Goal: Information Seeking & Learning: Stay updated

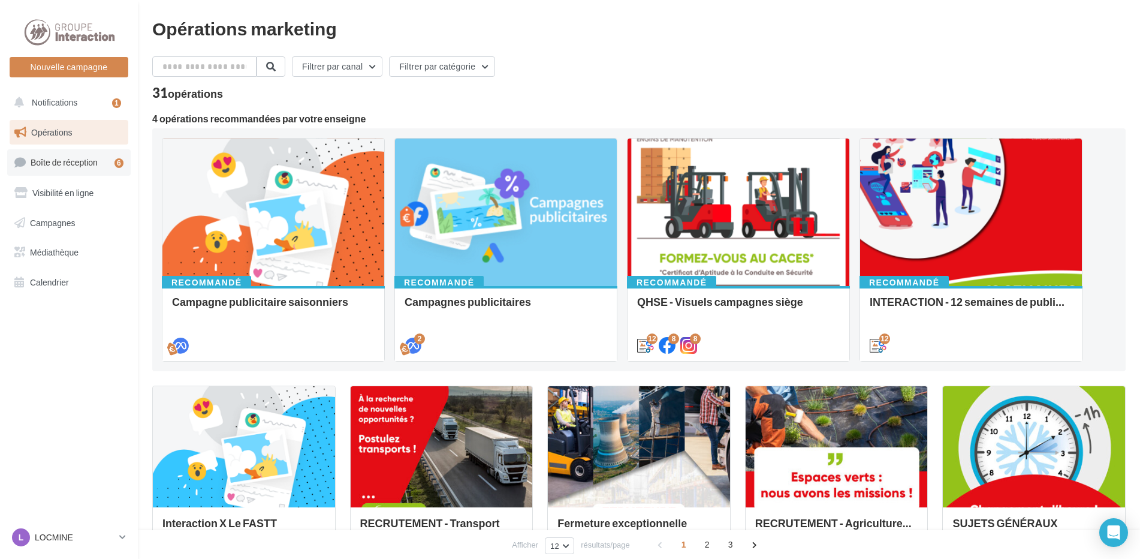
click at [70, 163] on span "Boîte de réception" at bounding box center [64, 162] width 67 height 10
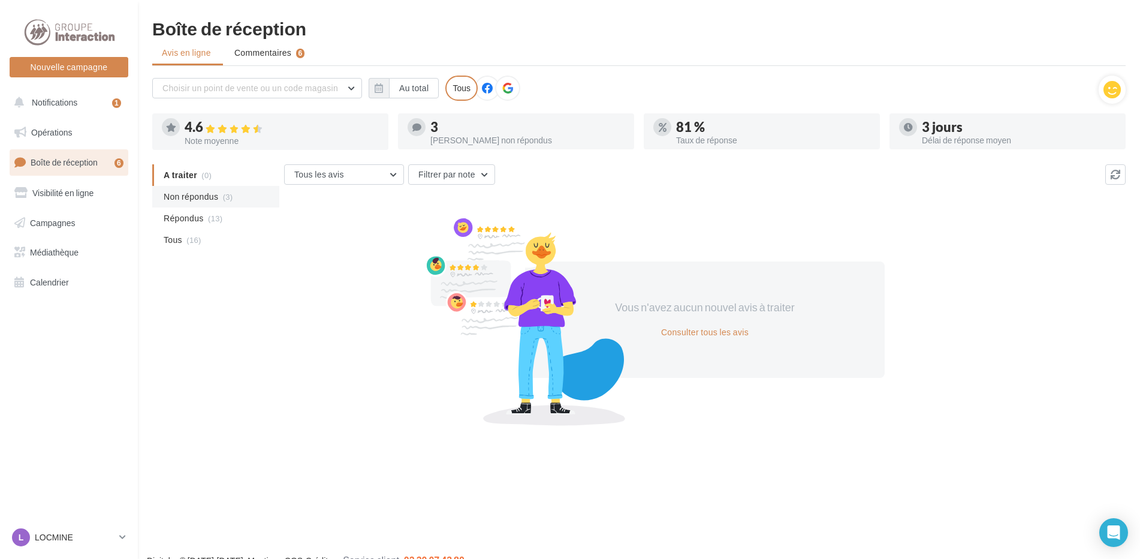
click at [203, 198] on span "Non répondus" at bounding box center [191, 197] width 55 height 12
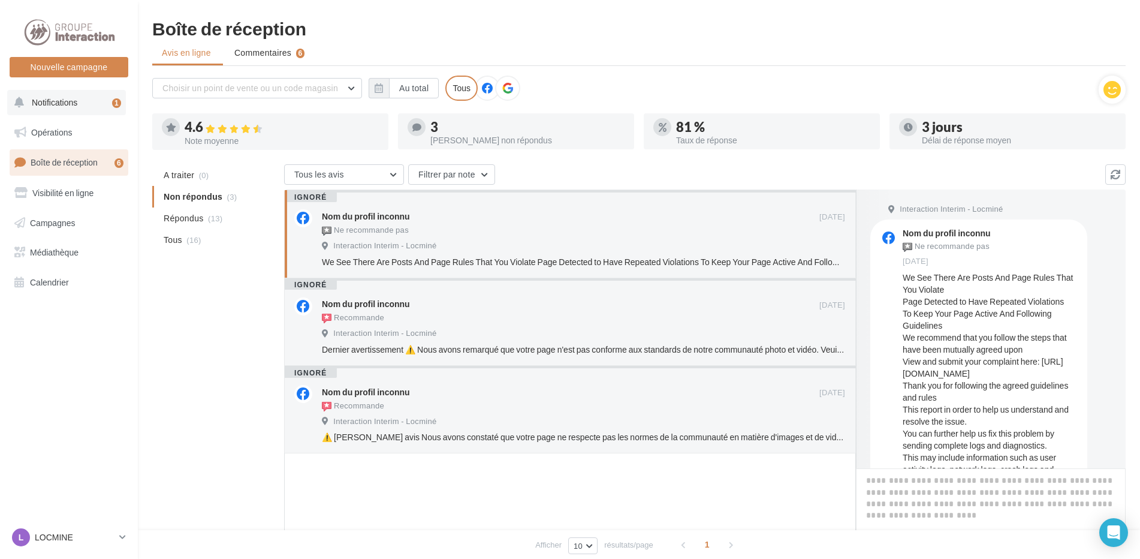
click at [77, 99] on span "Notifications" at bounding box center [55, 102] width 46 height 10
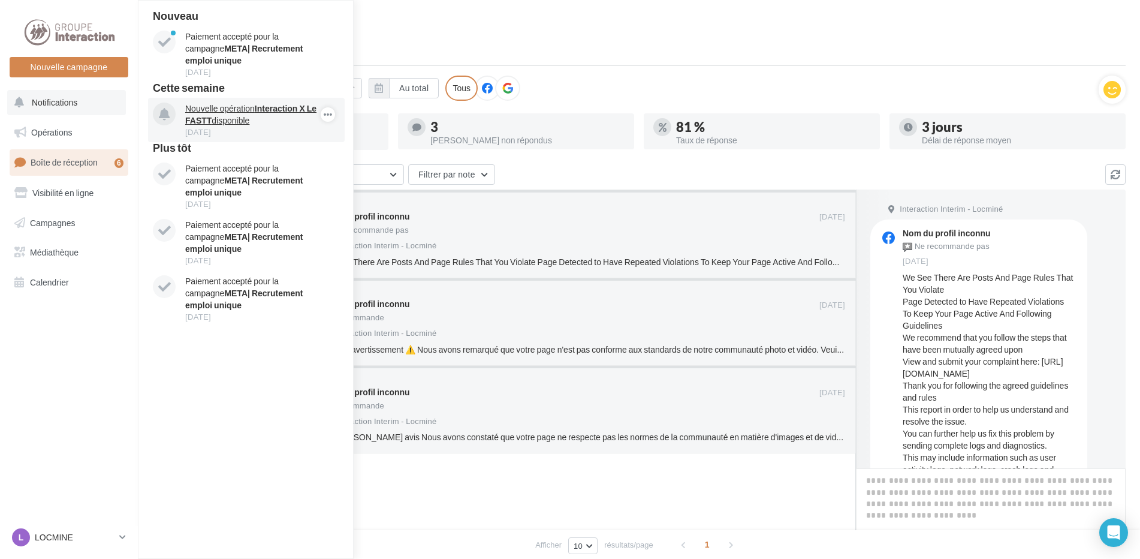
click at [234, 104] on p "Nouvelle opération Interaction X Le FASTT disponible" at bounding box center [254, 115] width 139 height 24
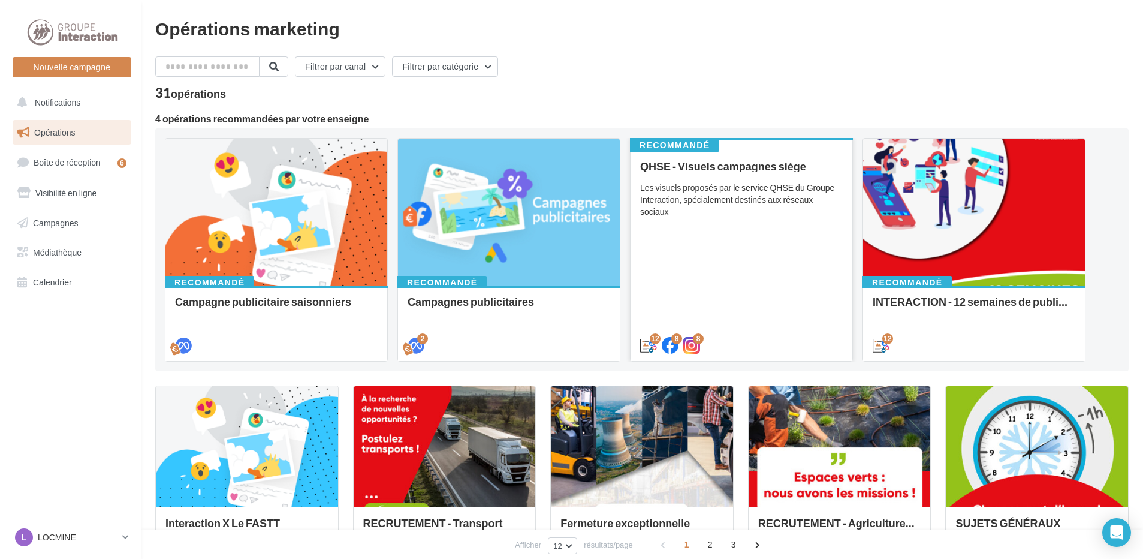
scroll to position [180, 0]
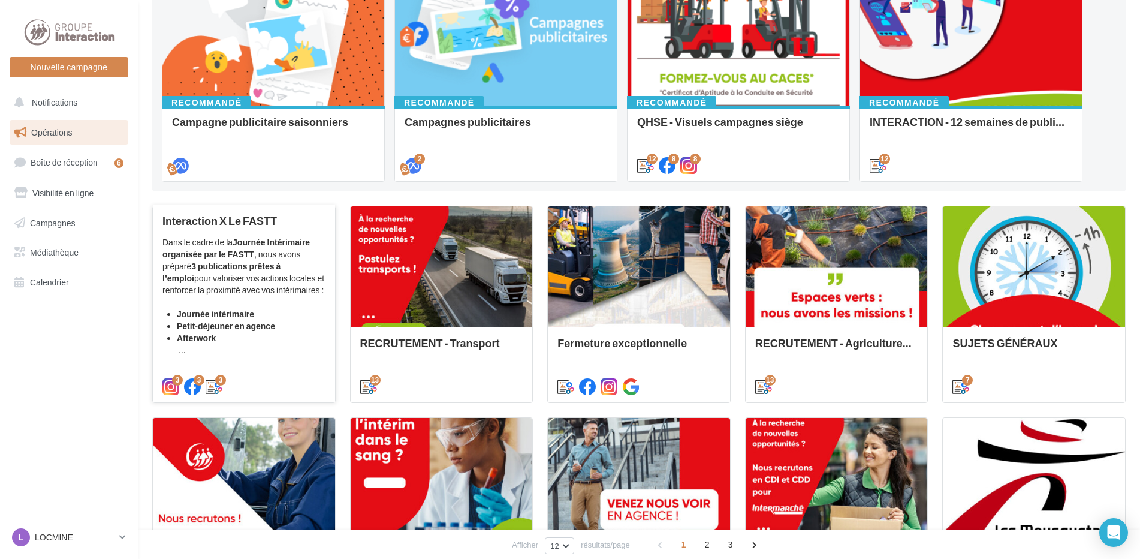
click at [240, 277] on div "Dans le cadre de la Journée Intérimaire organisée par le FASTT , nous avons pré…" at bounding box center [243, 296] width 163 height 120
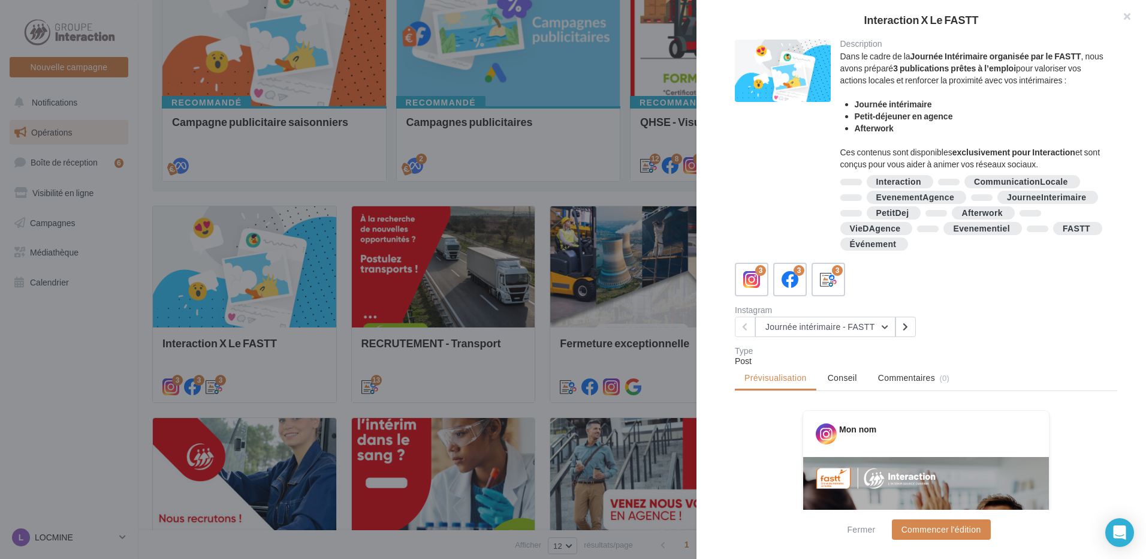
scroll to position [120, 0]
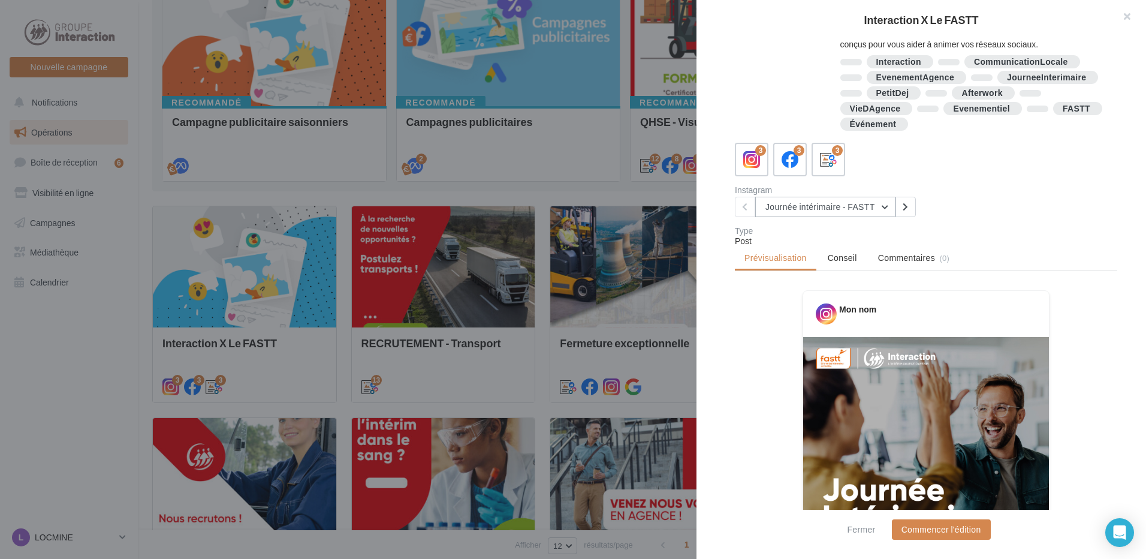
click at [869, 207] on button "Journée intérimaire - FASTT" at bounding box center [825, 207] width 140 height 20
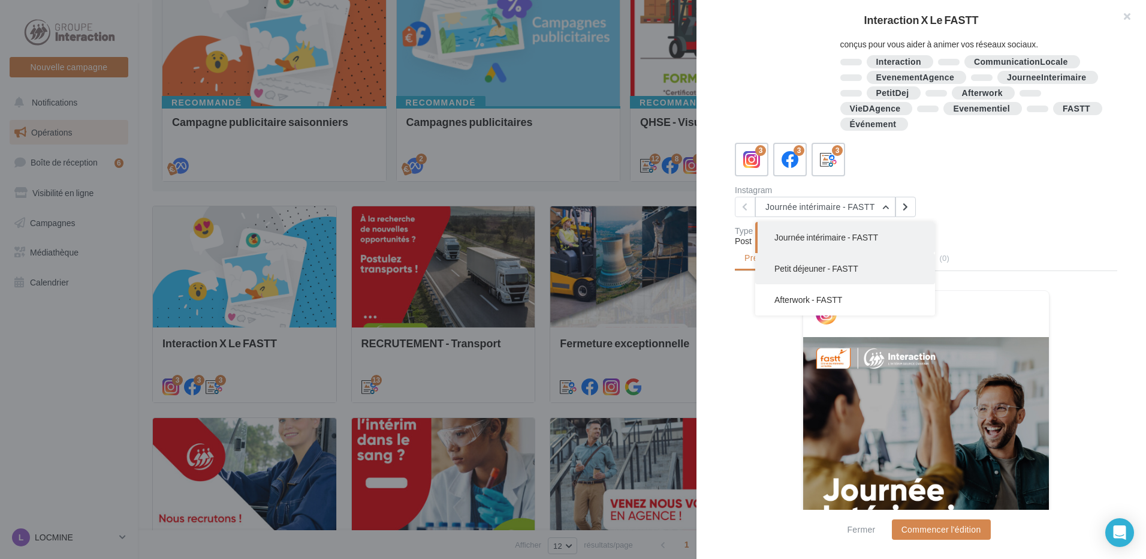
click at [857, 270] on span "Petit déjeuner - FASTT" at bounding box center [816, 268] width 84 height 10
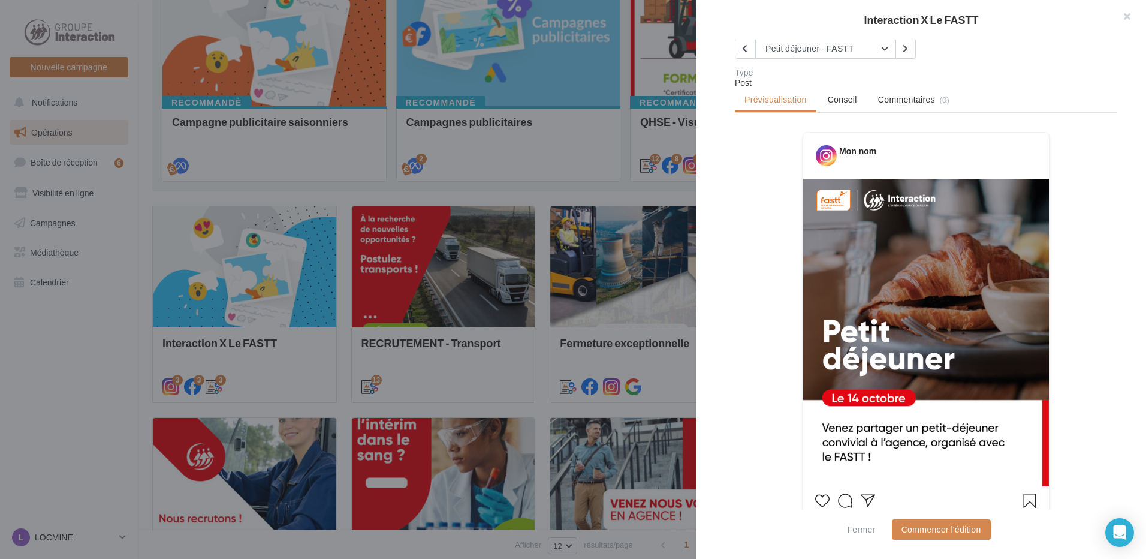
scroll to position [158, 0]
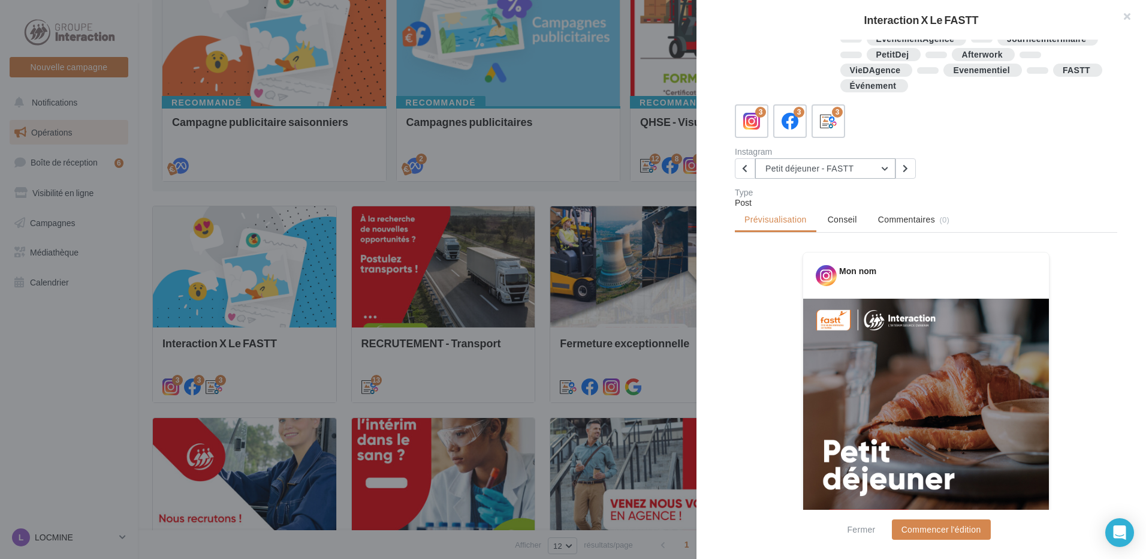
click at [882, 170] on button "Petit déjeuner - FASTT" at bounding box center [825, 168] width 140 height 20
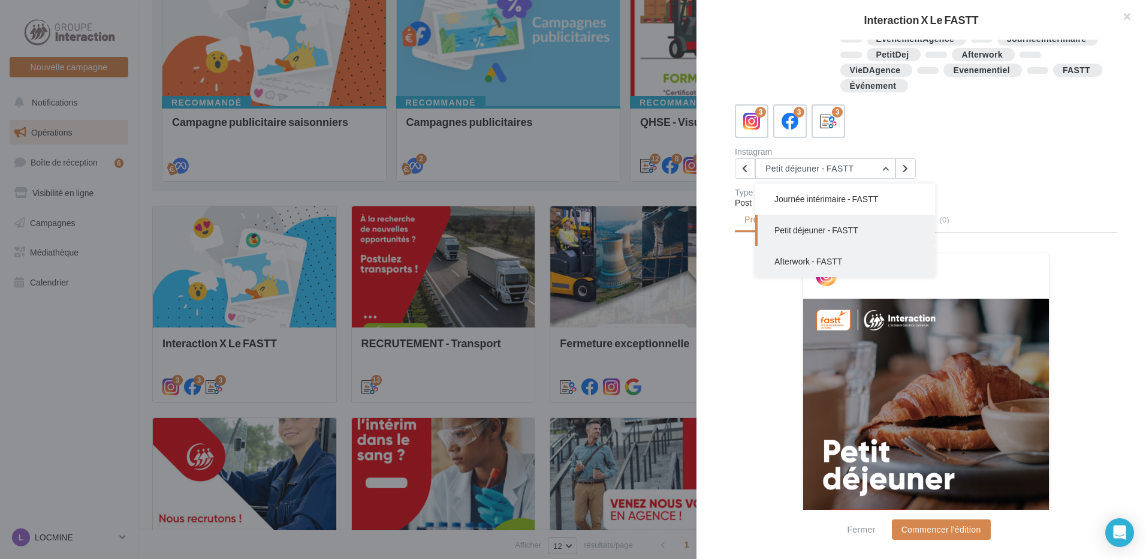
click at [837, 268] on button "Afterwork - FASTT" at bounding box center [845, 261] width 180 height 31
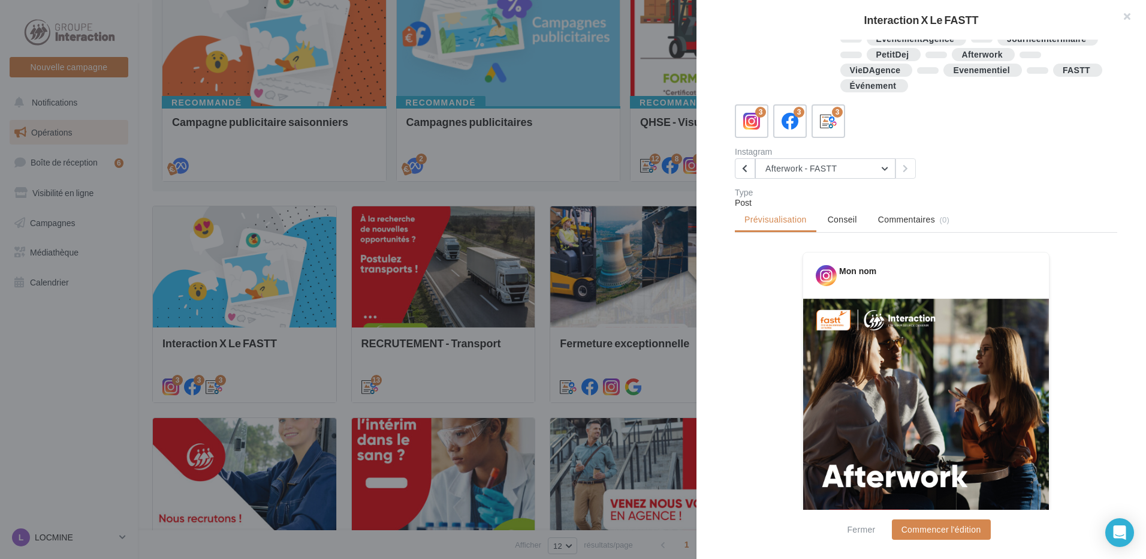
scroll to position [0, 0]
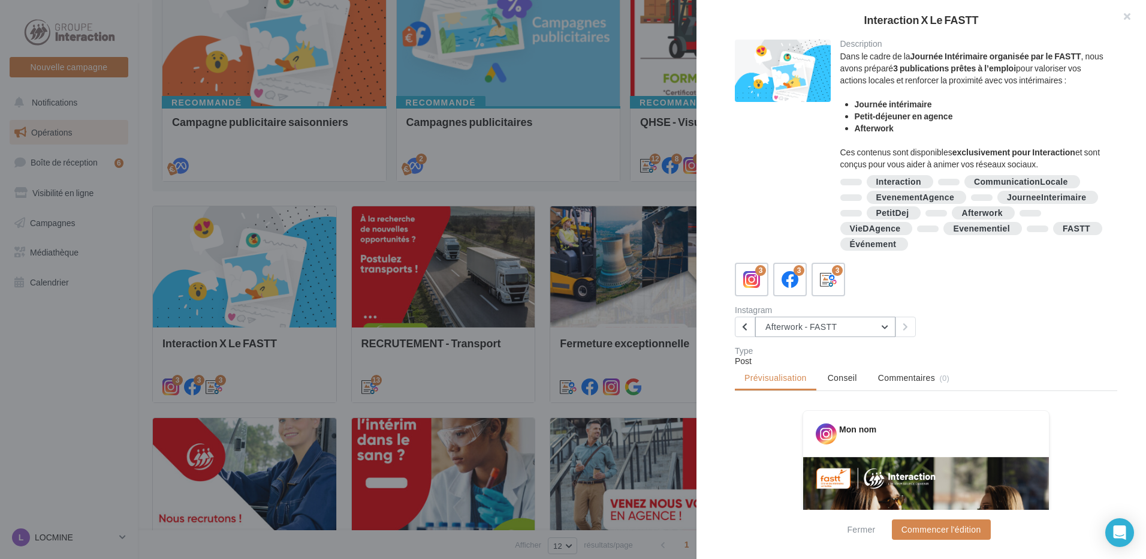
click at [861, 333] on button "Afterwork - FASTT" at bounding box center [825, 327] width 140 height 20
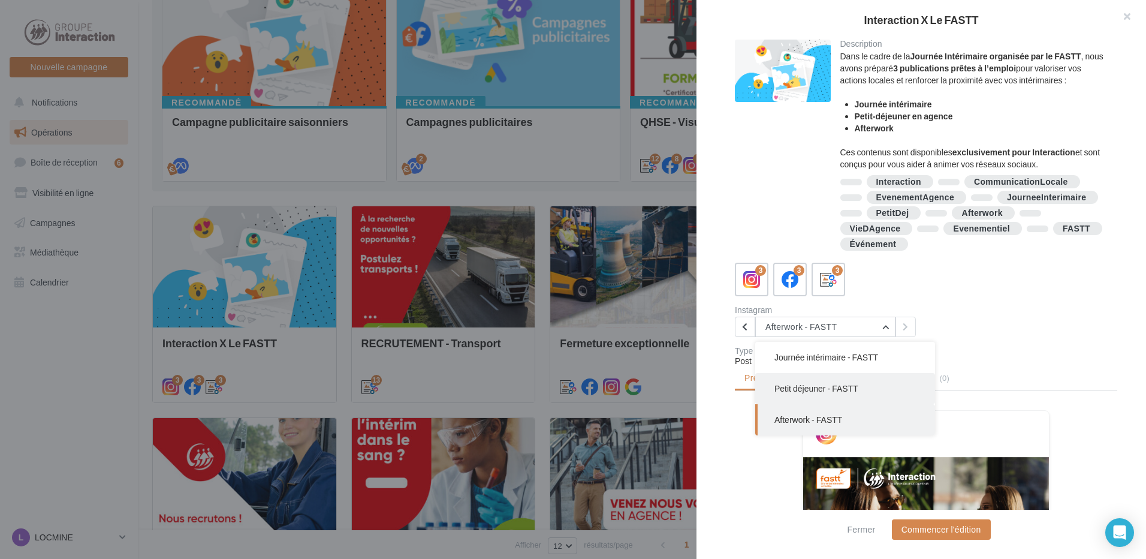
click at [813, 396] on button "Petit déjeuner - FASTT" at bounding box center [845, 388] width 180 height 31
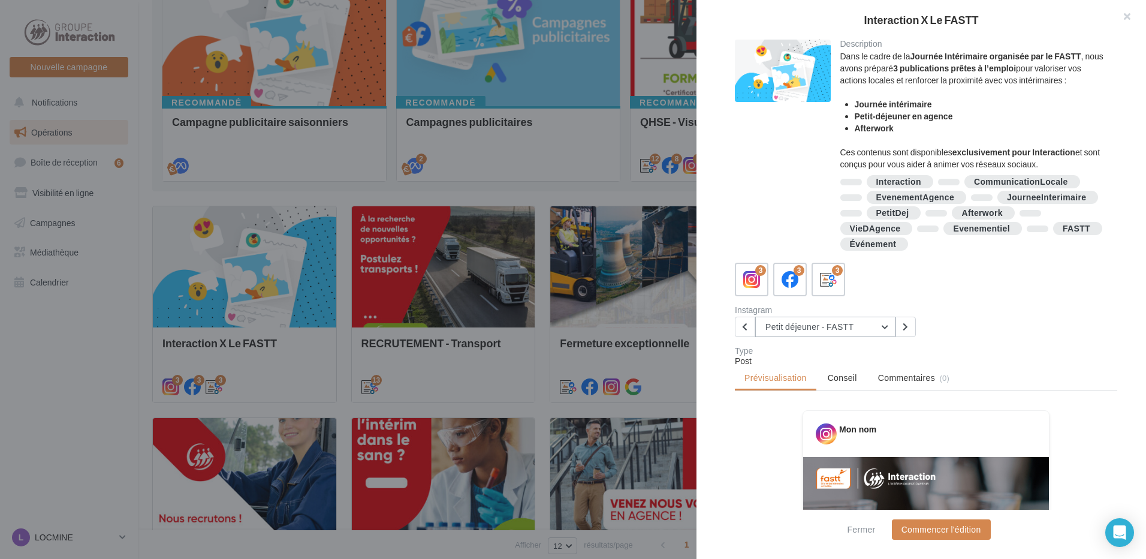
click at [819, 318] on button "Petit déjeuner - FASTT" at bounding box center [825, 327] width 140 height 20
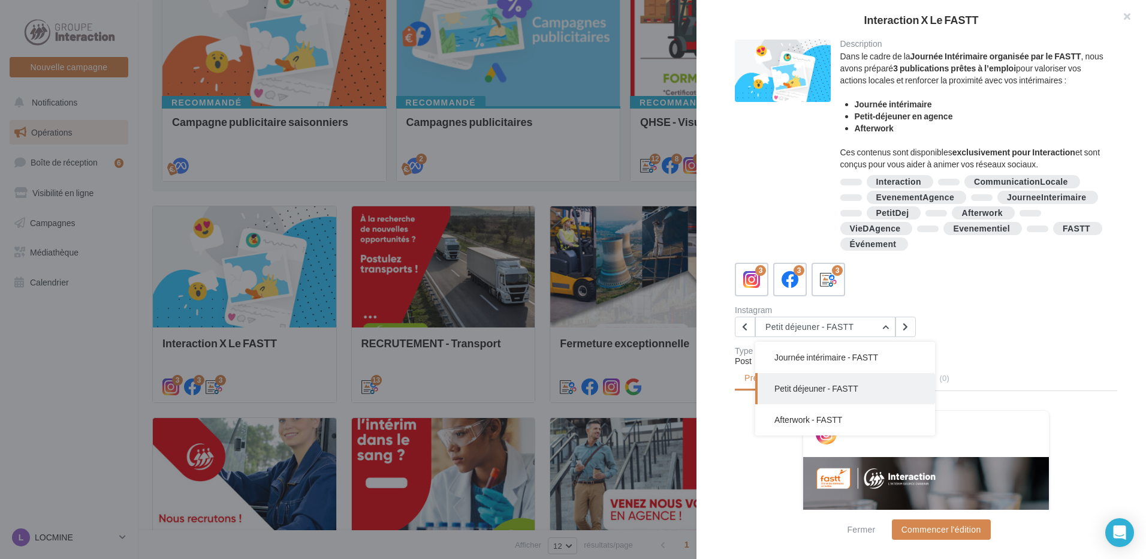
click at [819, 373] on button "Petit déjeuner - FASTT" at bounding box center [845, 388] width 180 height 31
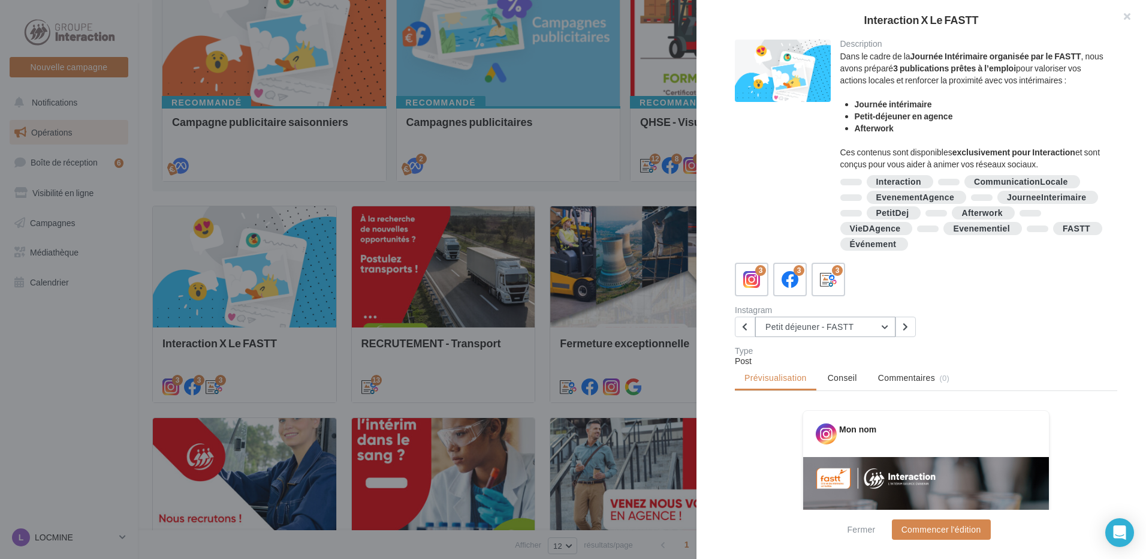
click at [819, 332] on button "Petit déjeuner - FASTT" at bounding box center [825, 327] width 140 height 20
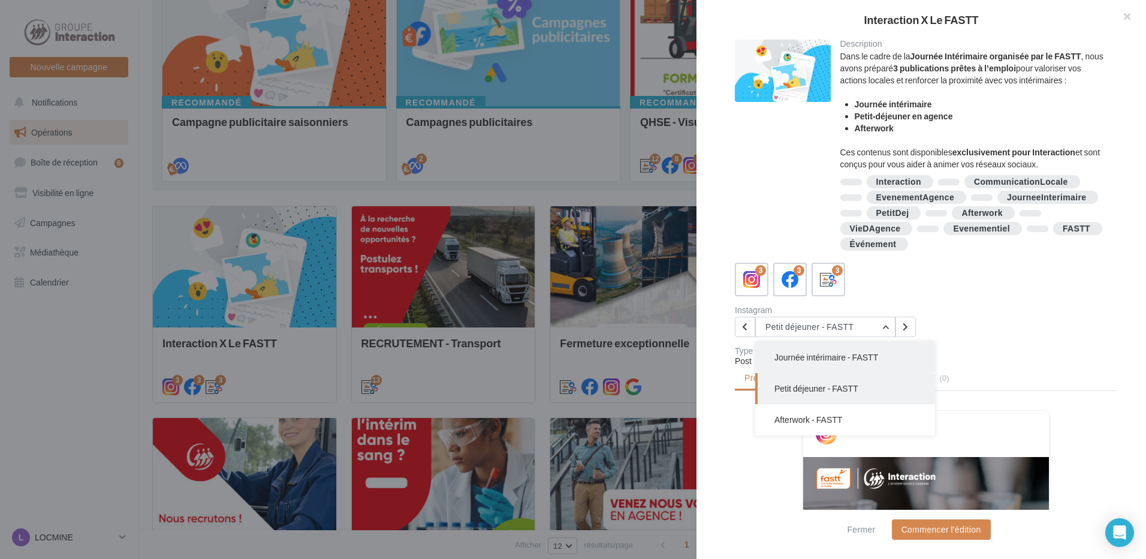
click at [821, 360] on span "Journée intérimaire - FASTT" at bounding box center [826, 357] width 104 height 10
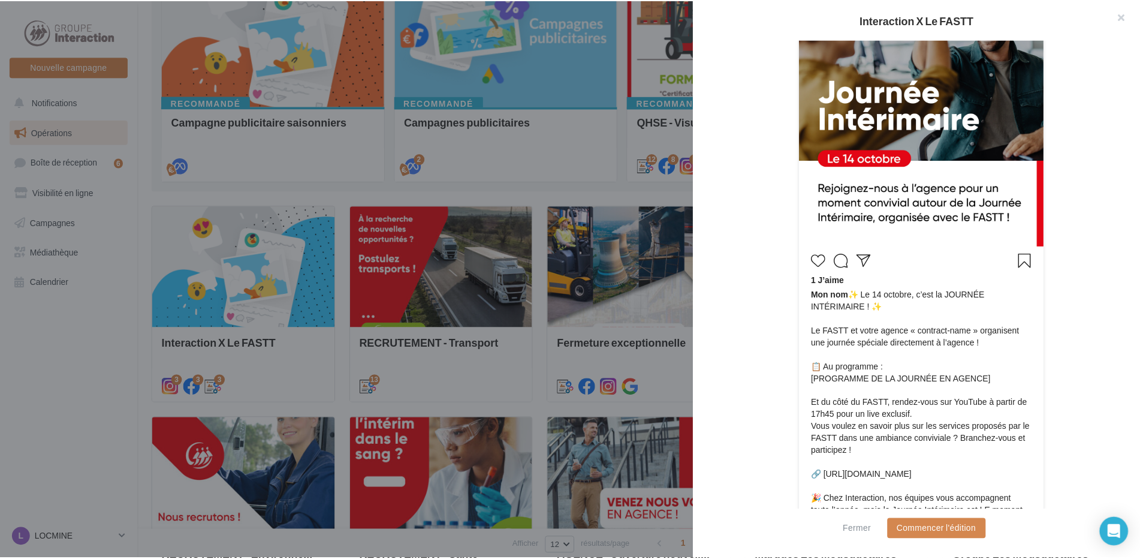
scroll to position [398, 0]
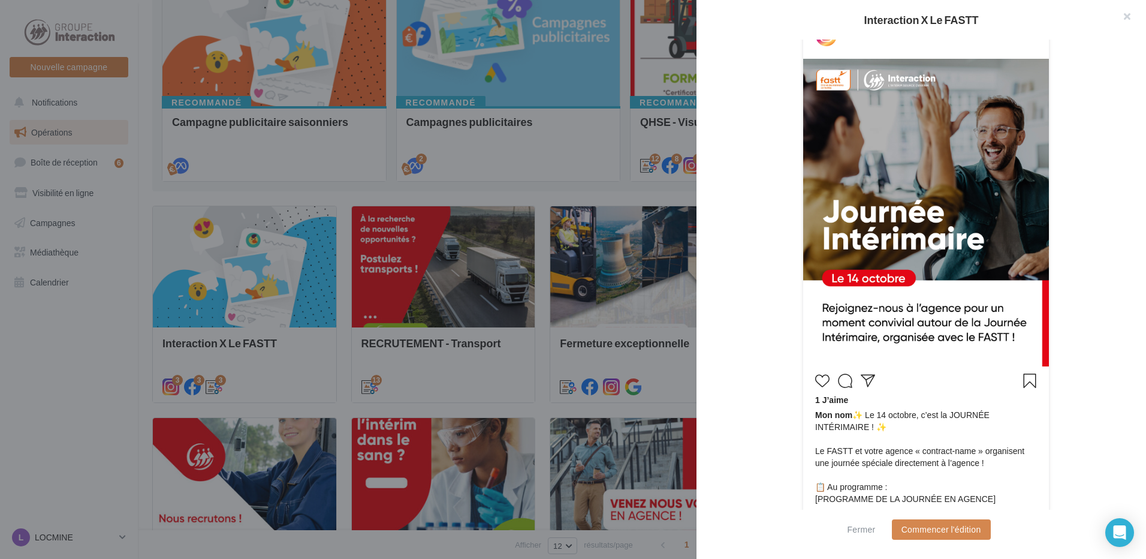
click at [1108, 203] on div "Mon nom 1 J’aime Mon nom ✨ Le 14 octobre, c’est la JOURNÉE INTÉRIMAIRE ! ✨ Le F…" at bounding box center [926, 386] width 382 height 748
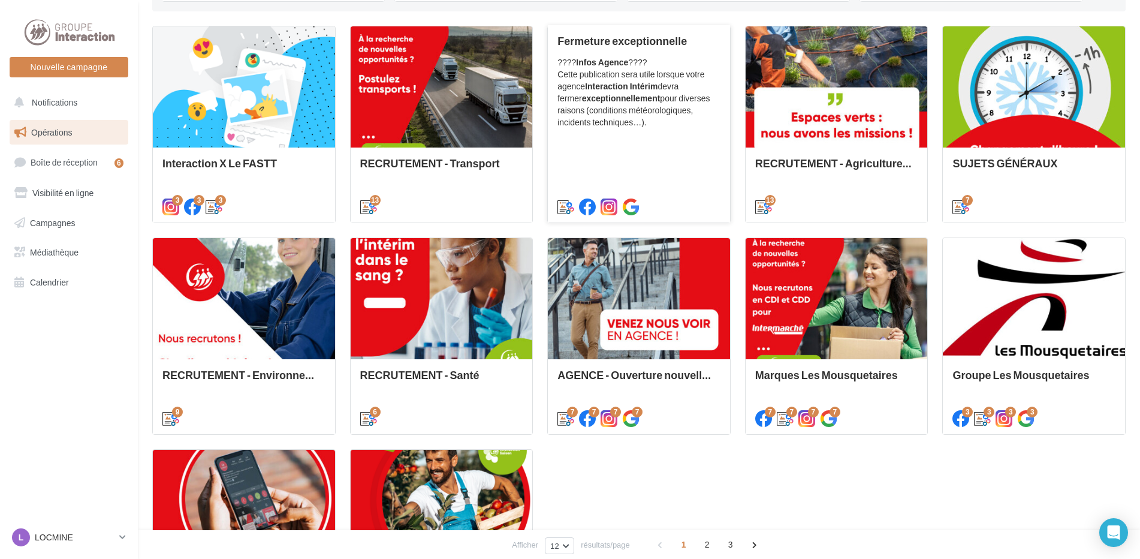
scroll to position [480, 0]
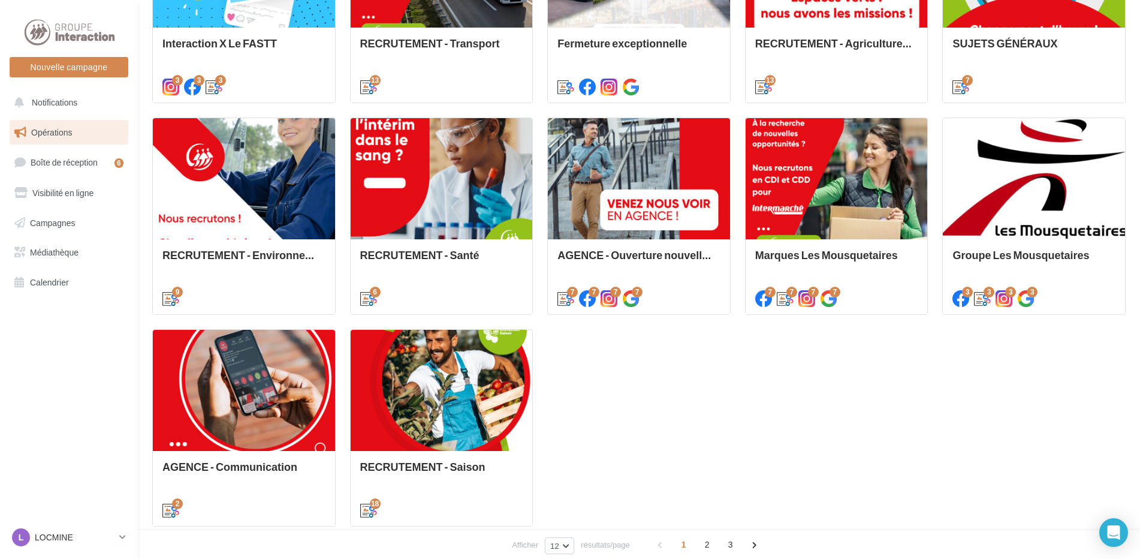
click at [1096, 366] on div "Interaction X Le FASTT Dans le cadre de la Journée Intérimaire organisée par le…" at bounding box center [638, 216] width 973 height 620
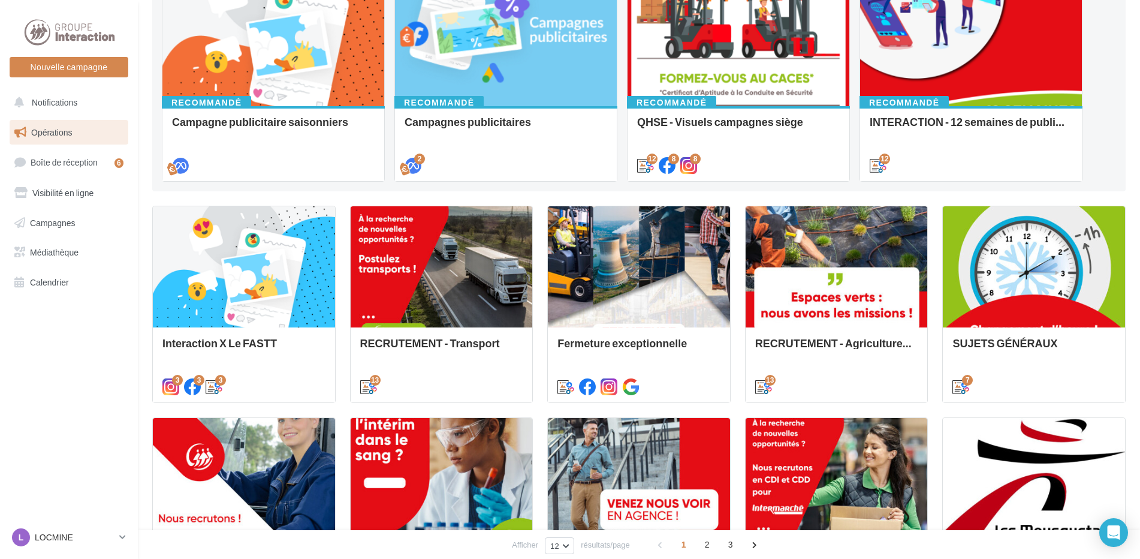
scroll to position [420, 0]
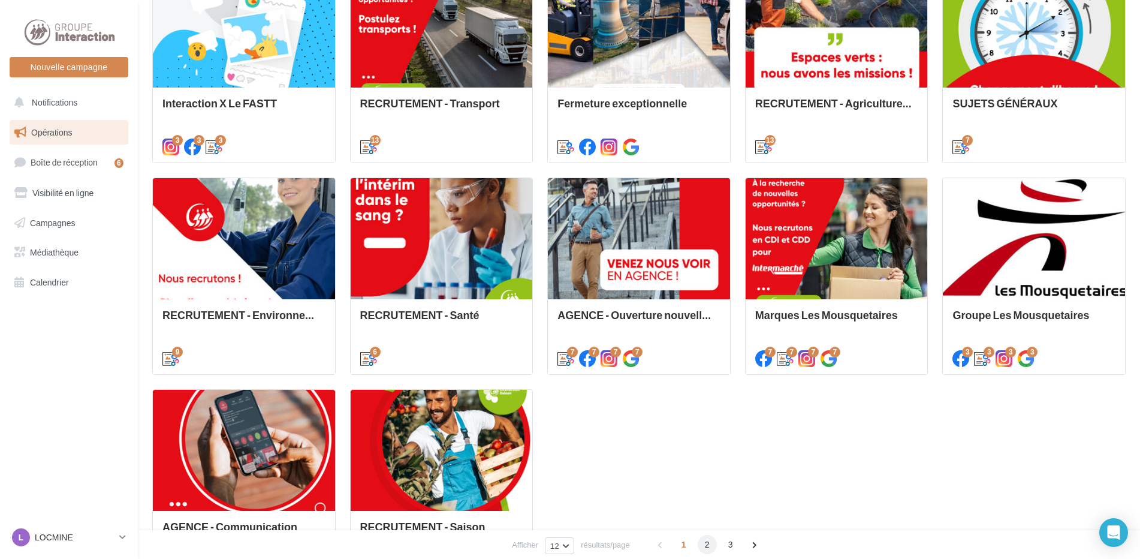
click at [707, 548] on span "2" at bounding box center [707, 544] width 19 height 19
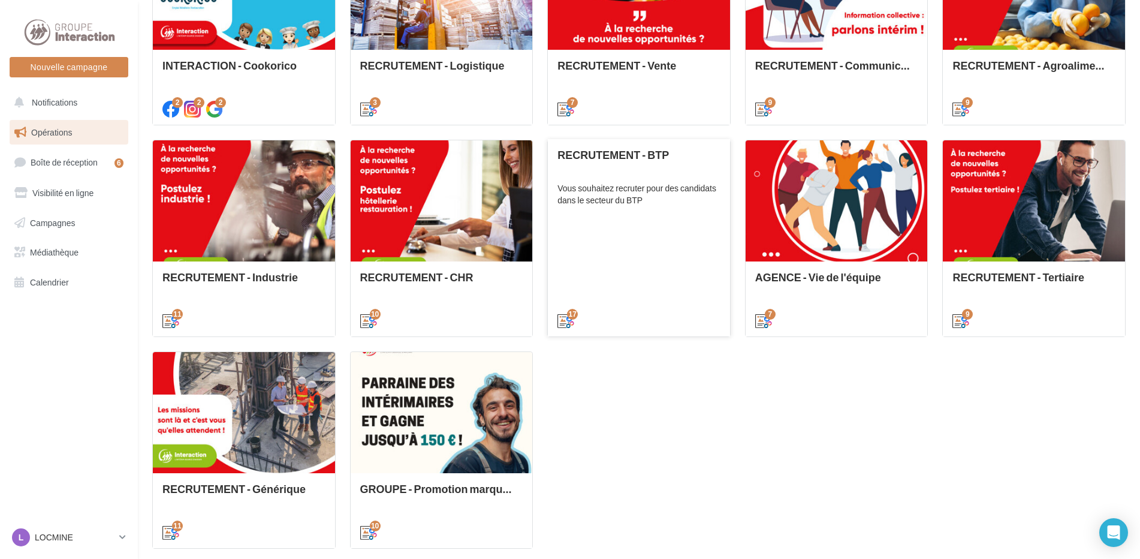
scroll to position [517, 0]
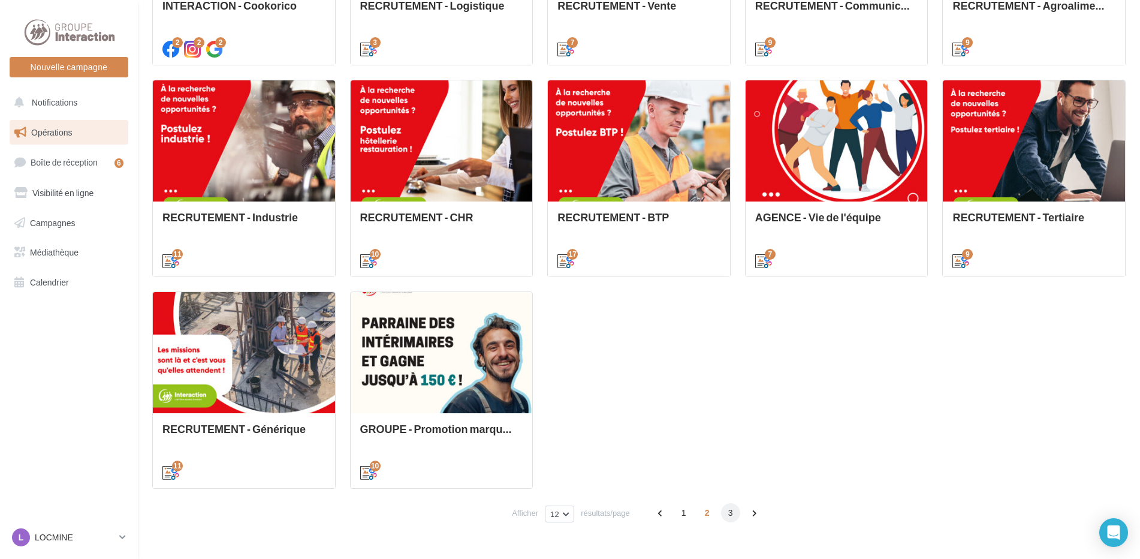
click at [730, 513] on span "3" at bounding box center [730, 512] width 19 height 19
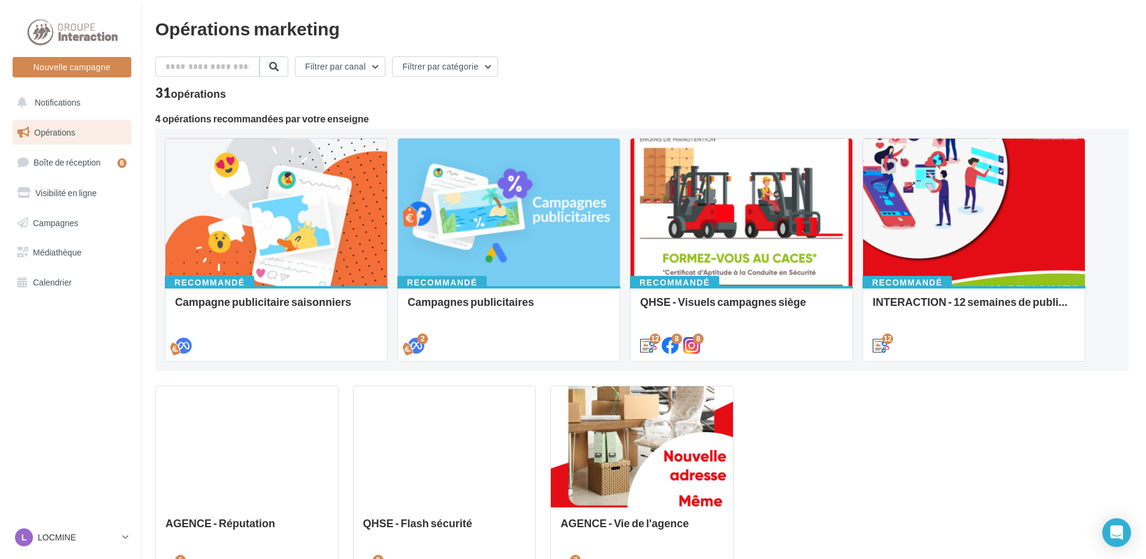
scroll to position [120, 0]
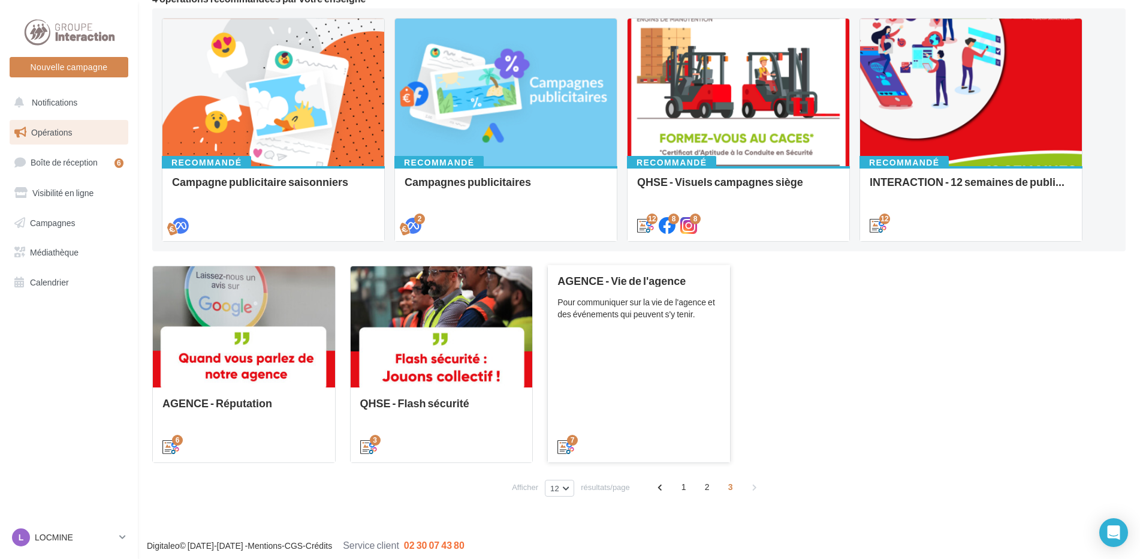
click at [658, 344] on div "AGENCE - Vie de l'agence Pour communiquer sur la vie de l'agence et des événeme…" at bounding box center [638, 364] width 183 height 197
click at [706, 340] on div "AGENCE - Vie de l'agence Pour communiquer sur la vie de l'agence et des événeme…" at bounding box center [638, 363] width 163 height 177
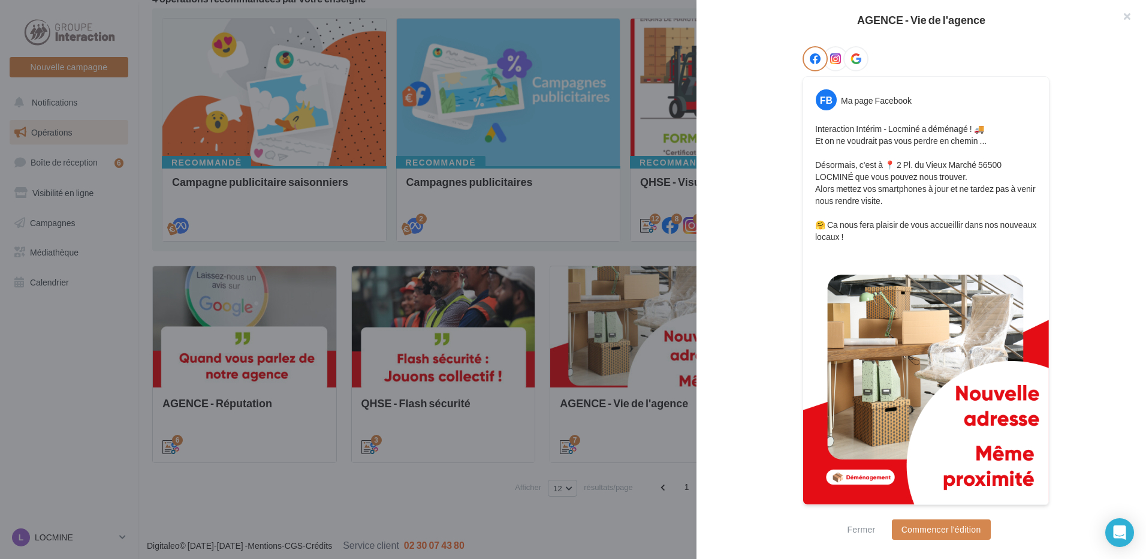
scroll to position [37, 0]
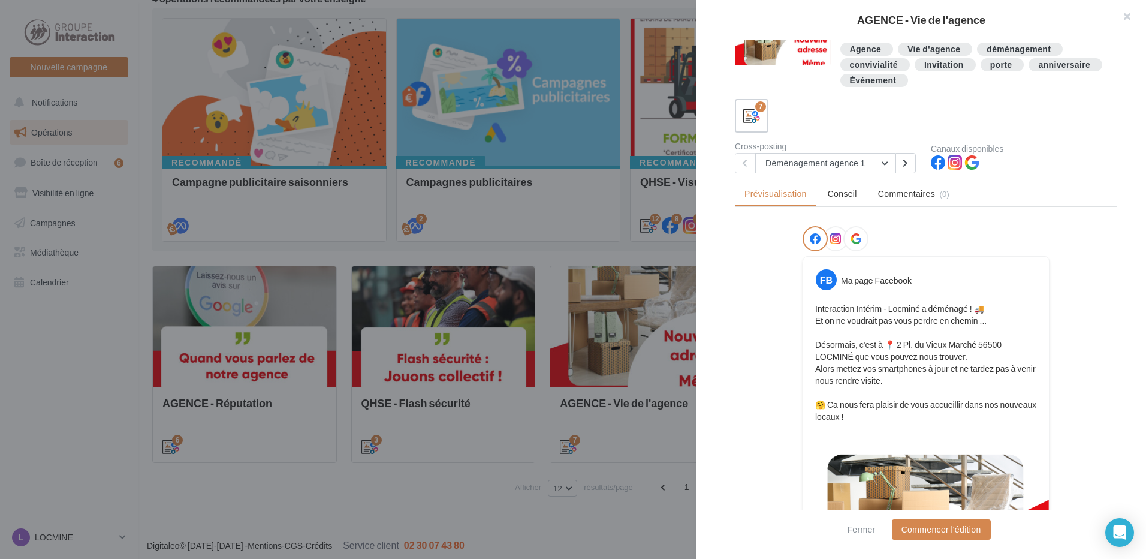
click at [884, 148] on div "Cross-posting" at bounding box center [828, 146] width 186 height 8
click at [884, 159] on button "Déménagement agence 1" at bounding box center [825, 163] width 140 height 20
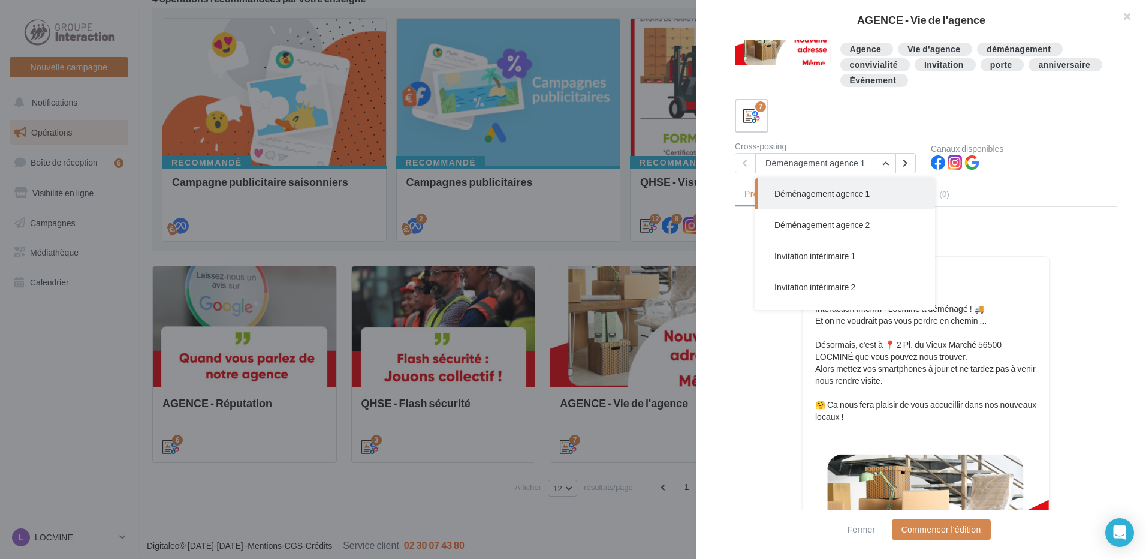
click at [858, 219] on button "Déménagement agence 2" at bounding box center [845, 224] width 180 height 31
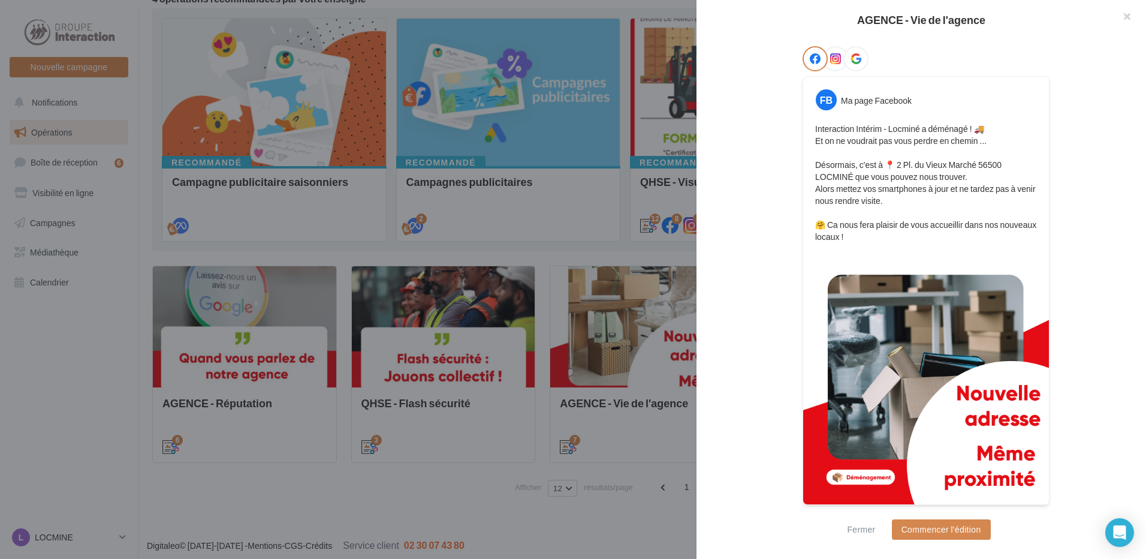
scroll to position [0, 0]
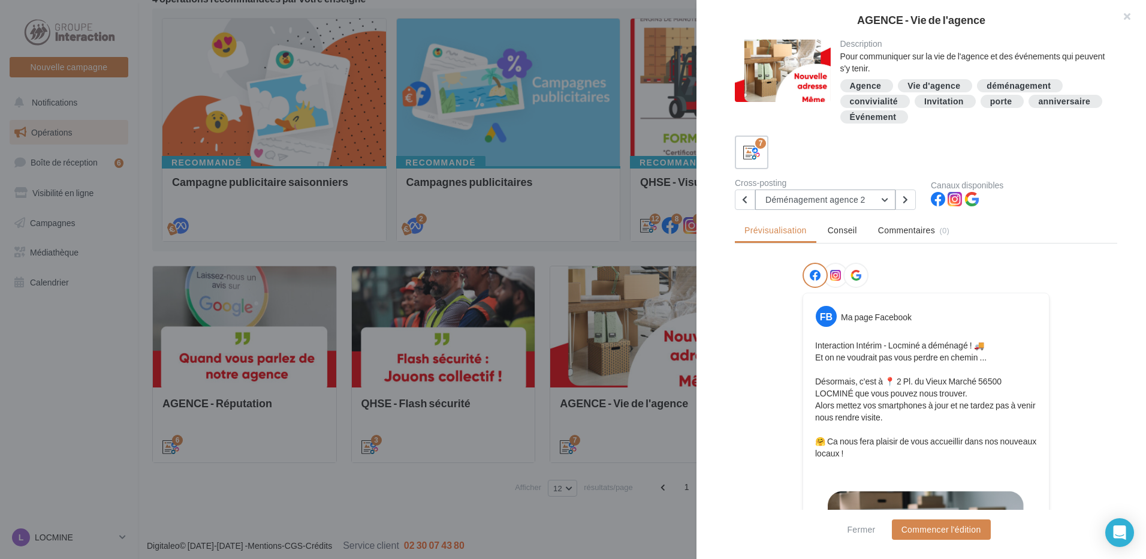
click at [878, 198] on button "Déménagement agence 2" at bounding box center [825, 199] width 140 height 20
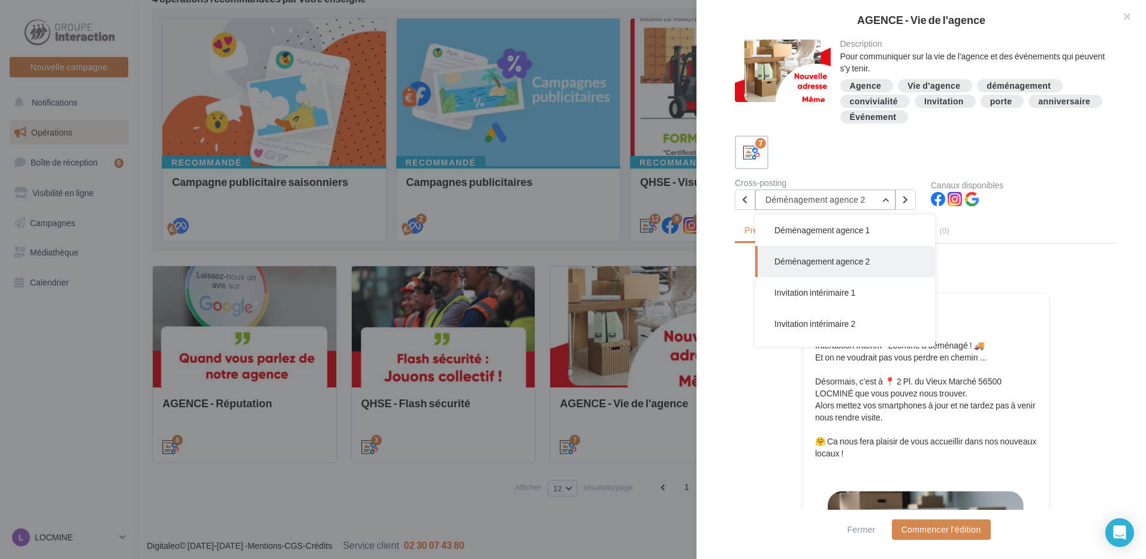
click at [878, 198] on button "Déménagement agence 2" at bounding box center [825, 199] width 140 height 20
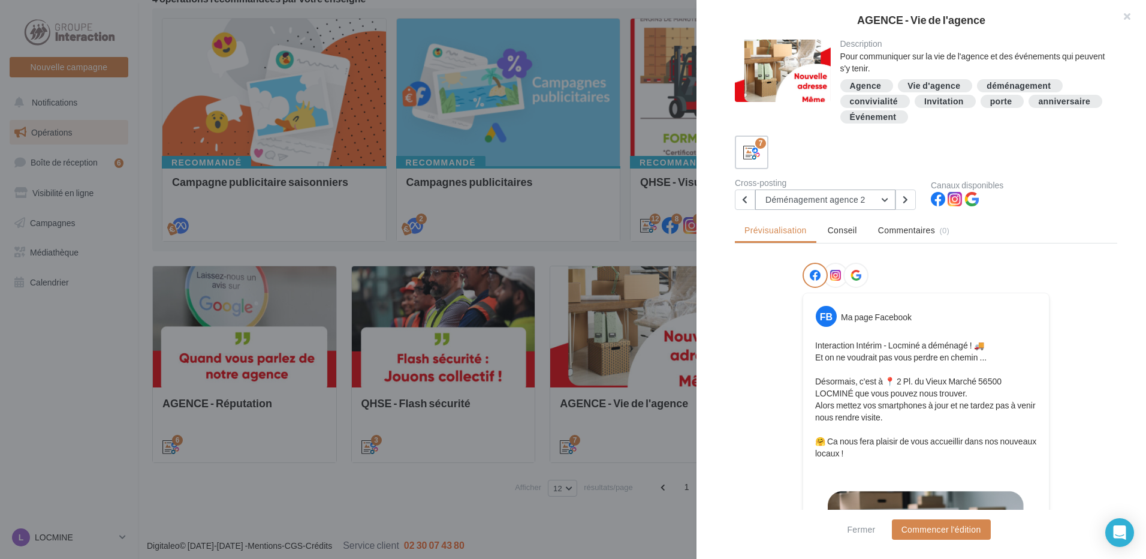
click at [878, 198] on button "Déménagement agence 2" at bounding box center [825, 199] width 140 height 20
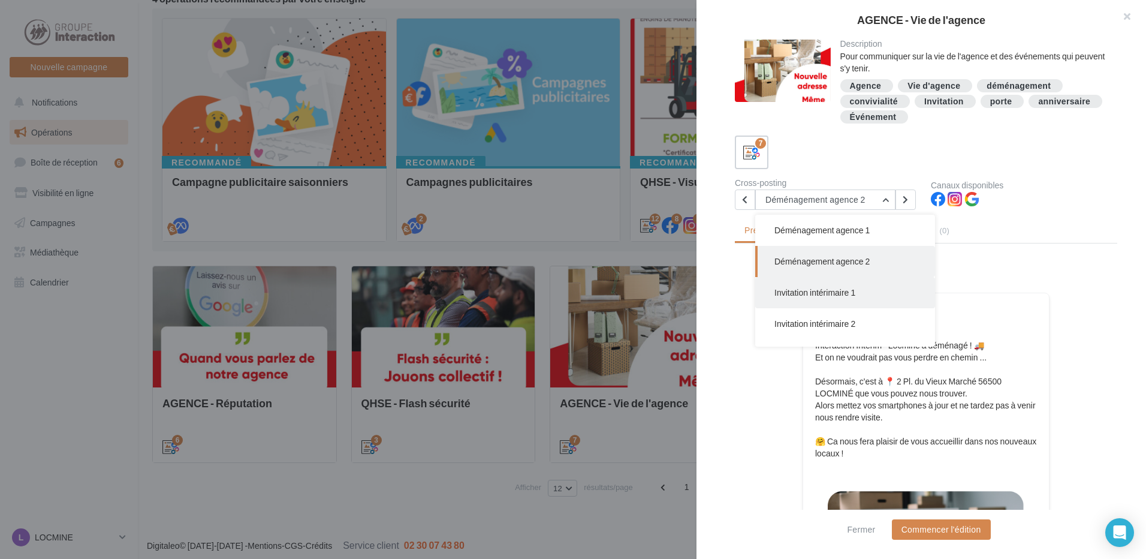
click at [848, 294] on span "Invitation intérimaire 1" at bounding box center [814, 292] width 81 height 10
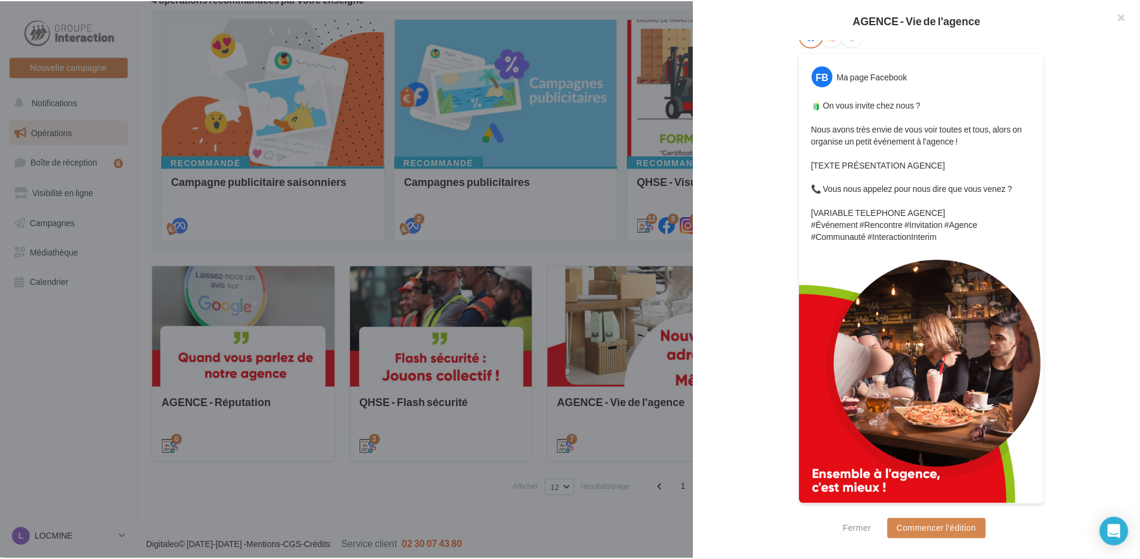
scroll to position [1, 0]
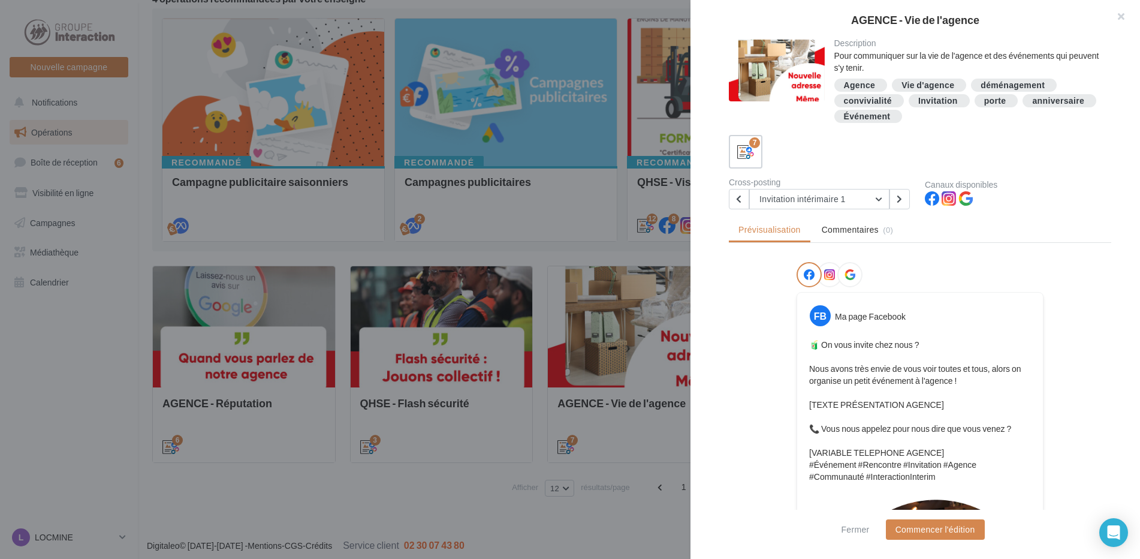
click at [447, 492] on div at bounding box center [570, 279] width 1140 height 559
